Goal: Check status: Check status

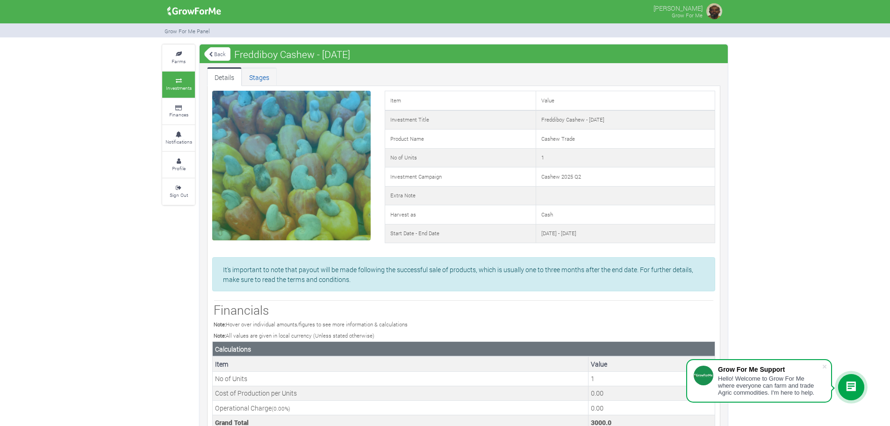
click at [254, 79] on link "Stages" at bounding box center [259, 76] width 35 height 19
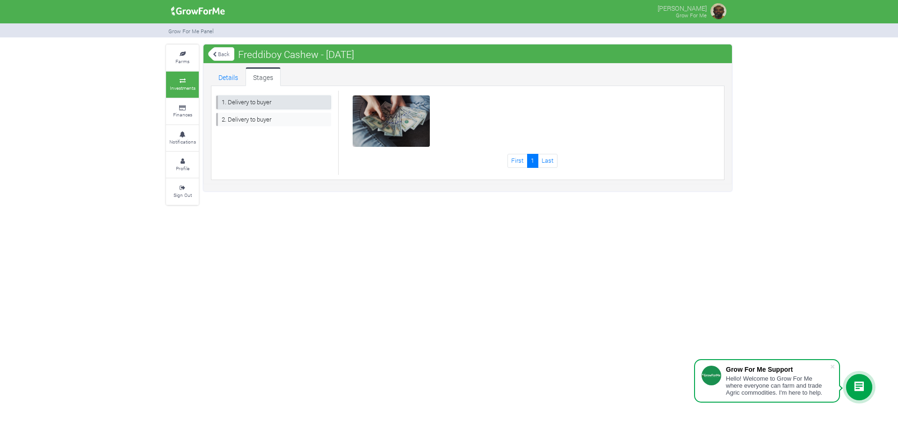
click at [253, 100] on link "1. Delivery to buyer" at bounding box center [273, 102] width 115 height 14
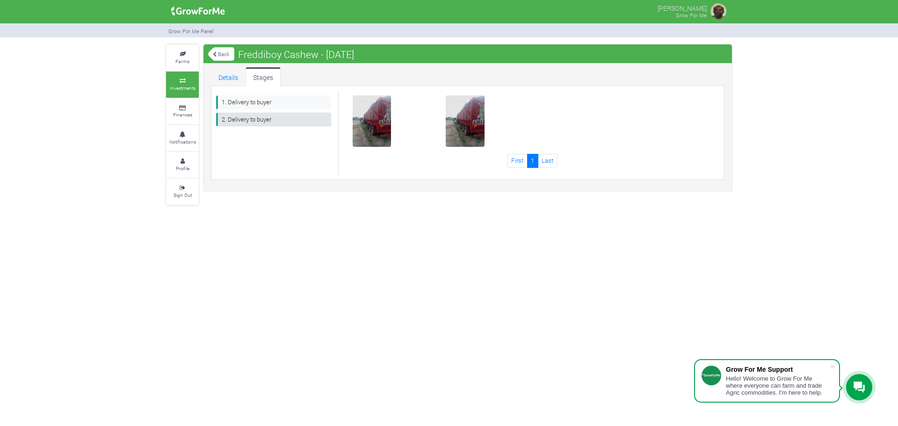
click at [253, 119] on link "2. Delivery to buyer" at bounding box center [273, 120] width 115 height 14
click at [381, 126] on img at bounding box center [373, 122] width 30 height 30
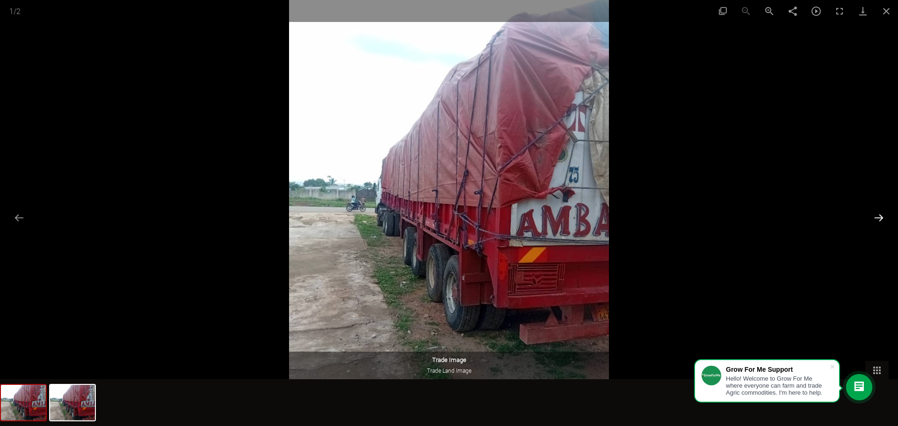
click at [881, 216] on button "Next slide" at bounding box center [879, 218] width 20 height 18
click at [885, 9] on button "Close gallery" at bounding box center [885, 11] width 23 height 22
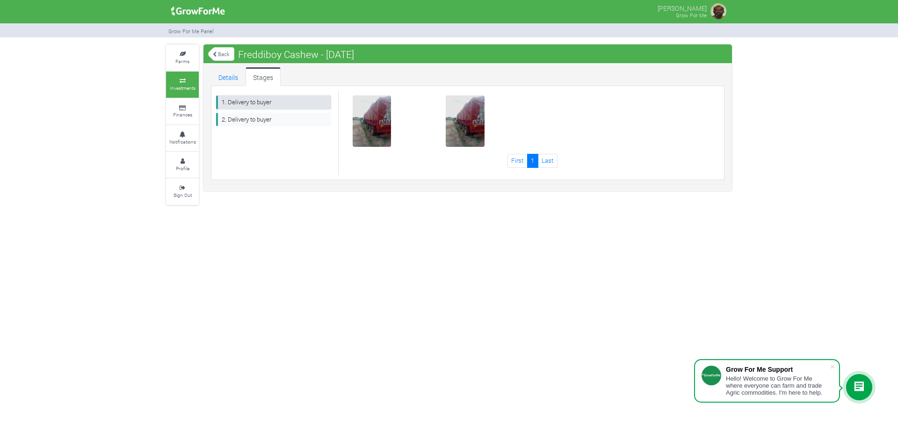
click at [248, 99] on link "1. Delivery to buyer" at bounding box center [273, 102] width 115 height 14
click at [234, 121] on link "2. Delivery to buyer" at bounding box center [273, 120] width 115 height 14
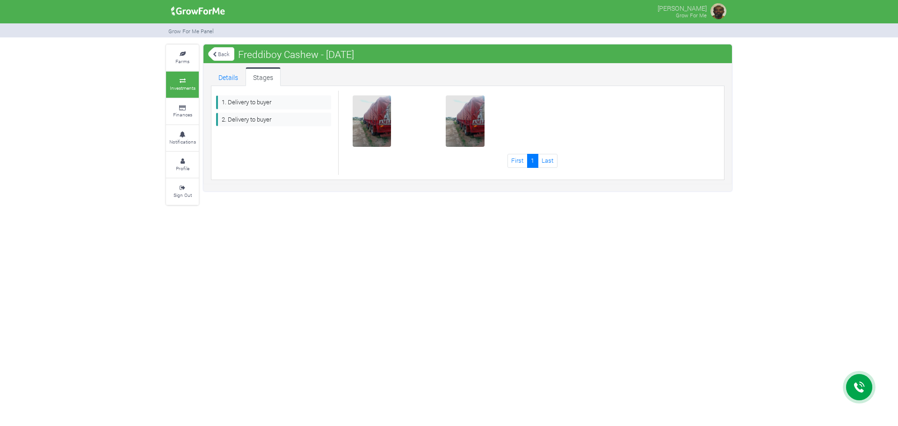
click at [245, 100] on link "1. Delivery to buyer" at bounding box center [273, 102] width 115 height 14
click at [225, 75] on link "Details" at bounding box center [228, 76] width 35 height 19
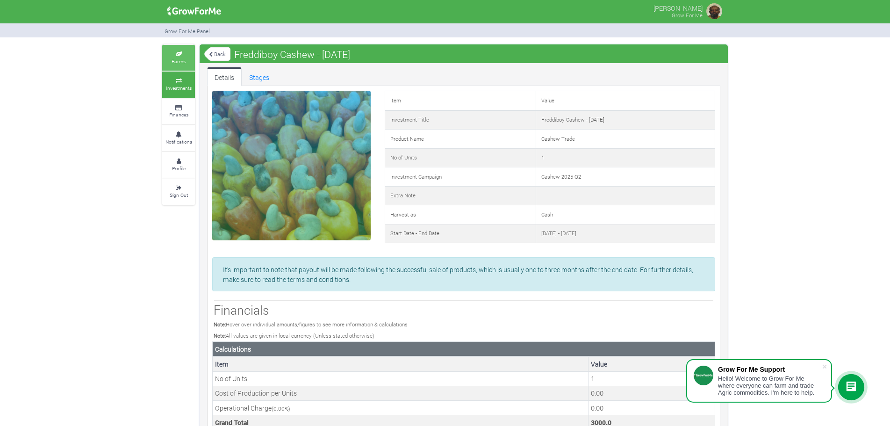
click at [177, 57] on link "Farms" at bounding box center [178, 58] width 33 height 26
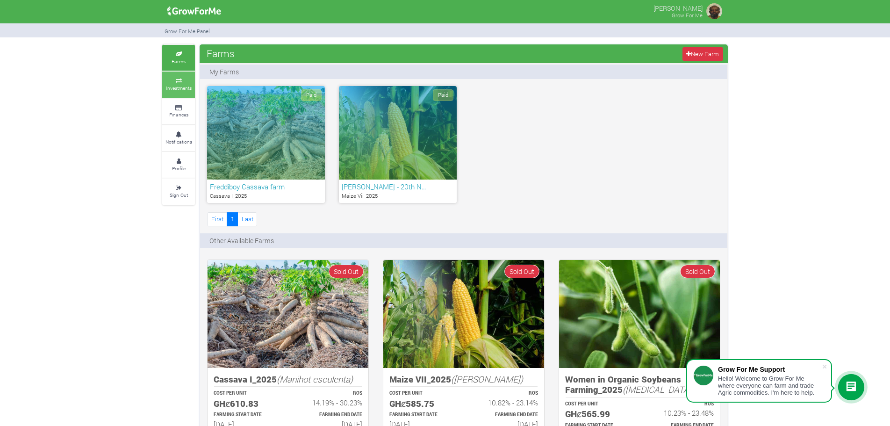
click at [187, 80] on icon at bounding box center [179, 81] width 28 height 5
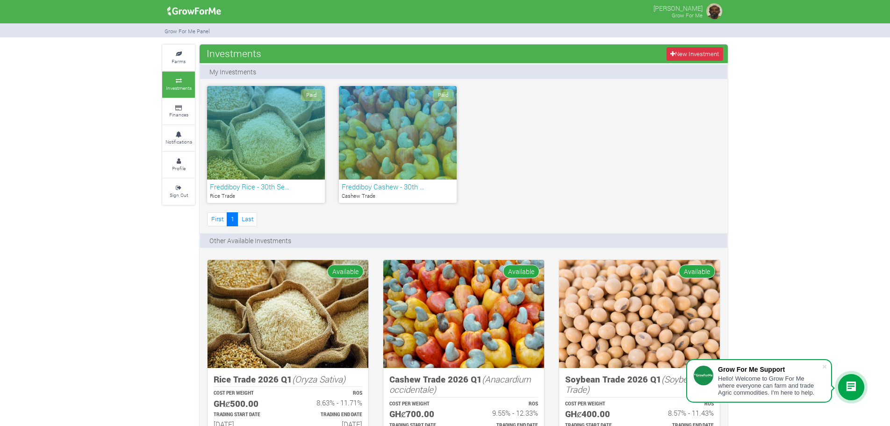
click at [397, 143] on div "Paid" at bounding box center [398, 133] width 118 height 94
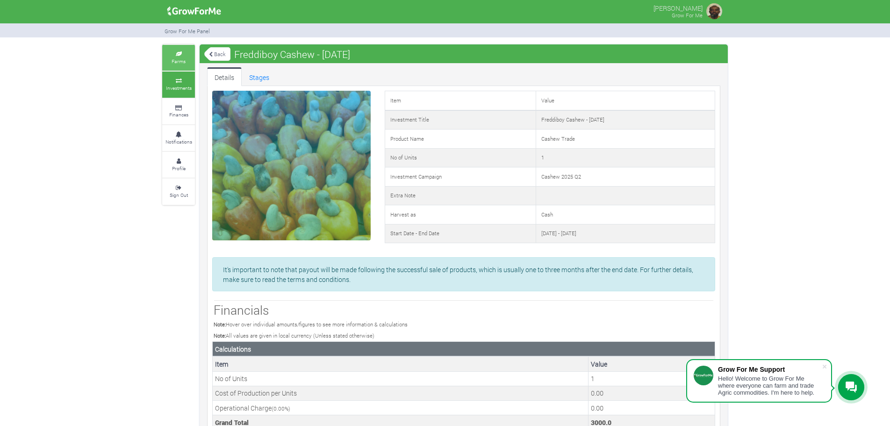
click at [183, 58] on small "Farms" at bounding box center [179, 61] width 14 height 7
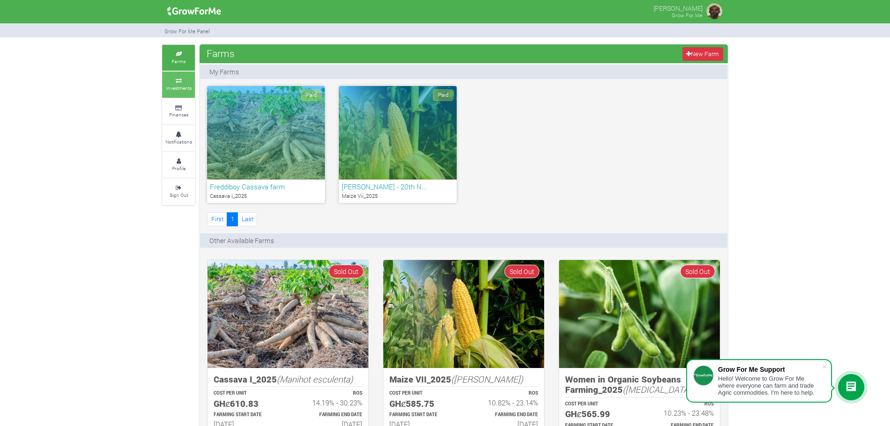
click at [187, 81] on icon at bounding box center [179, 81] width 28 height 5
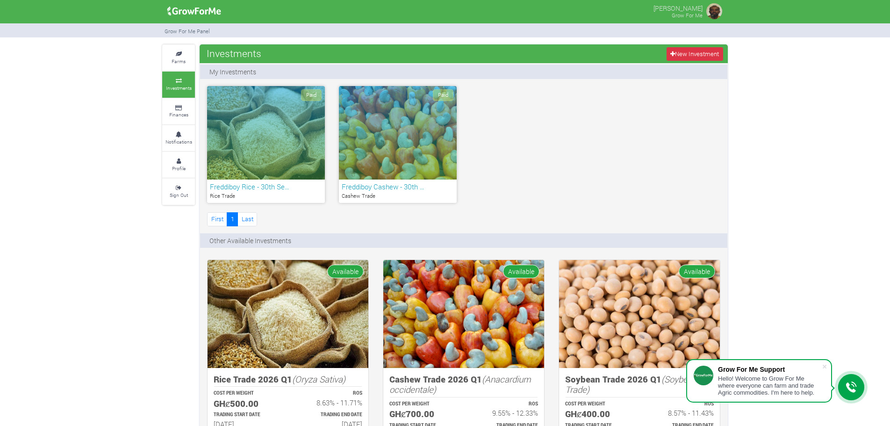
click at [181, 111] on link "Finances" at bounding box center [178, 112] width 33 height 26
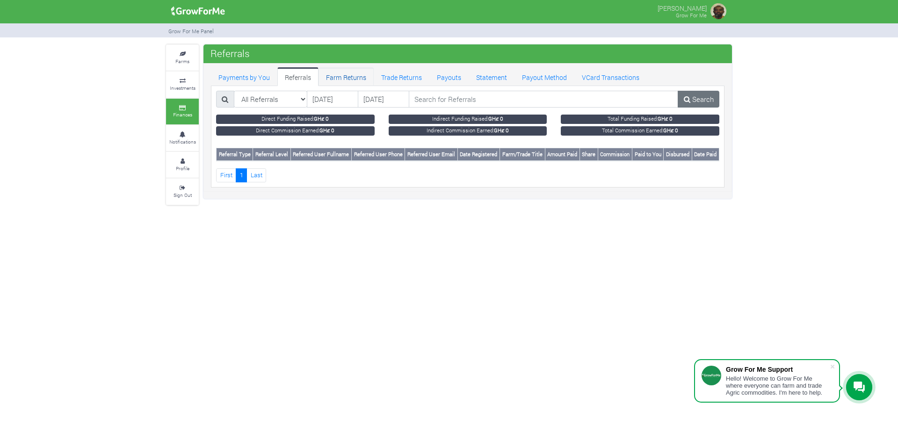
click at [343, 75] on link "Farm Returns" at bounding box center [345, 76] width 55 height 19
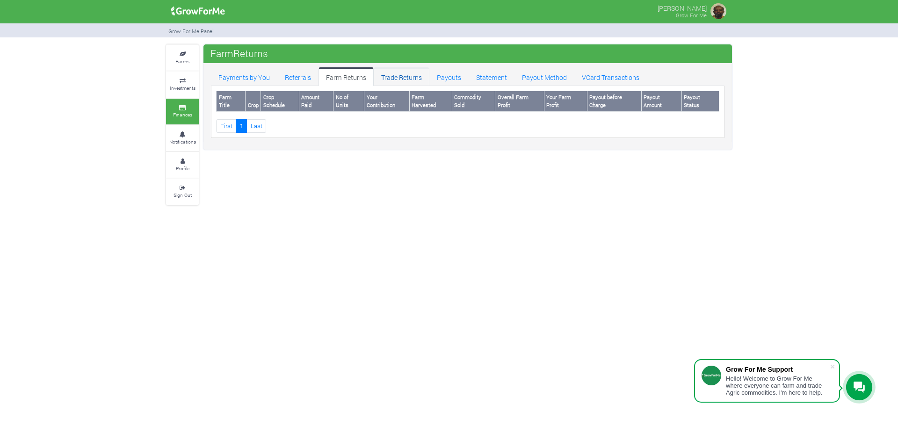
click at [403, 76] on link "Trade Returns" at bounding box center [402, 76] width 56 height 19
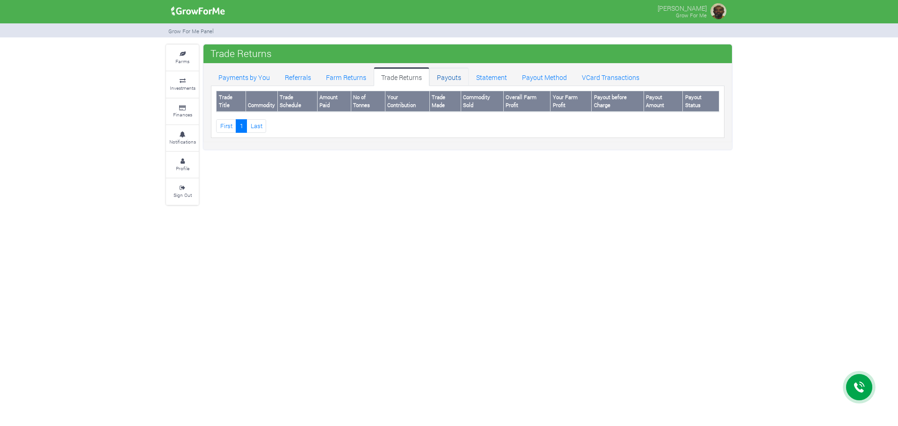
click at [450, 75] on link "Payouts" at bounding box center [448, 76] width 39 height 19
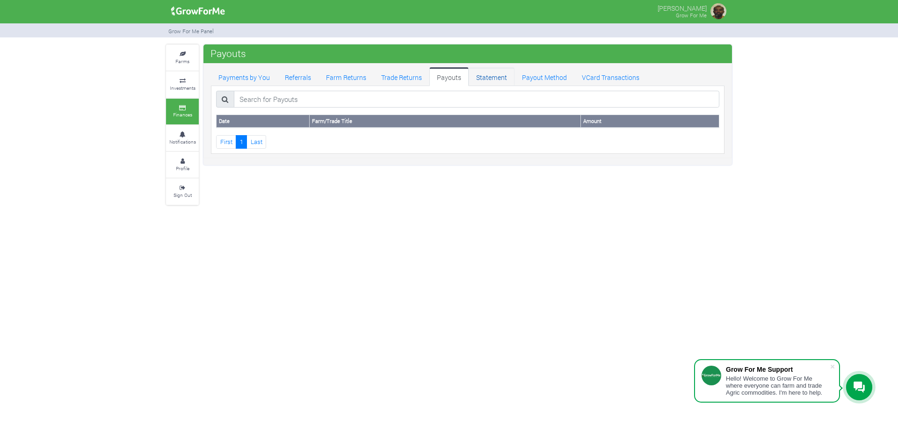
click at [486, 77] on link "Statement" at bounding box center [492, 76] width 46 height 19
click at [545, 77] on link "Payout Method" at bounding box center [544, 76] width 60 height 19
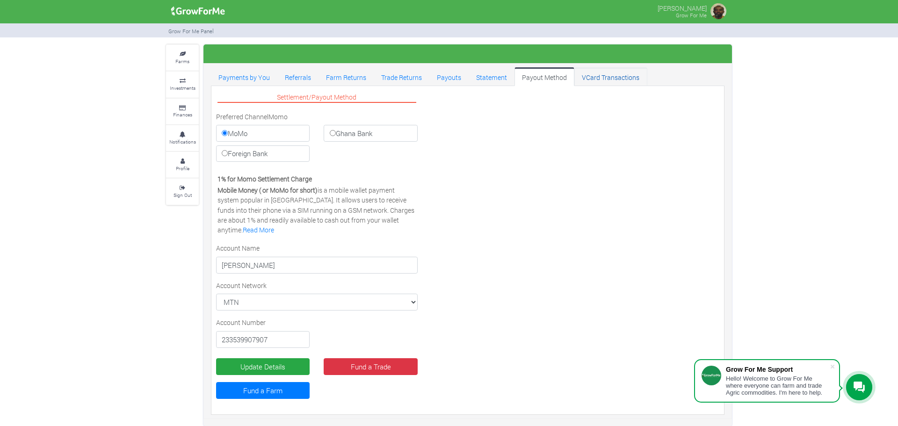
click at [602, 74] on link "VCard Transactions" at bounding box center [610, 76] width 72 height 19
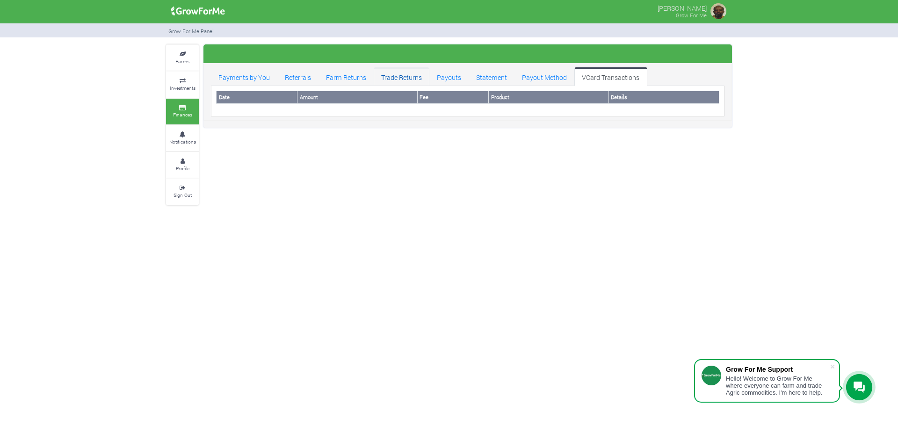
click at [411, 75] on link "Trade Returns" at bounding box center [402, 76] width 56 height 19
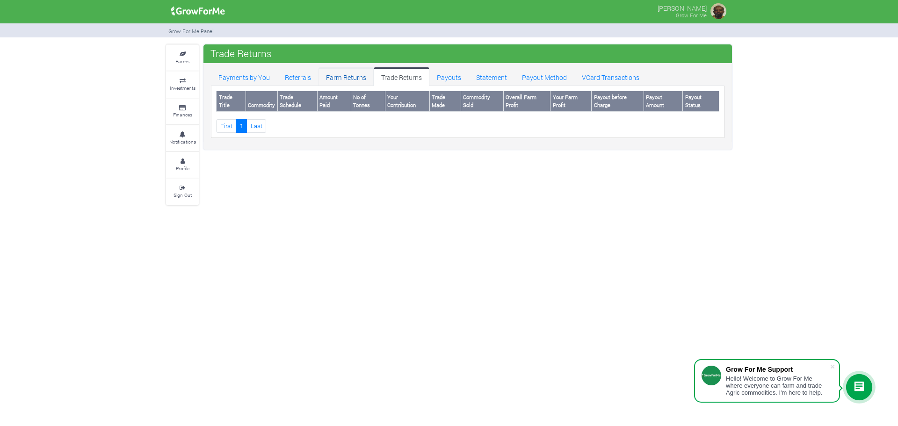
click at [347, 76] on link "Farm Returns" at bounding box center [345, 76] width 55 height 19
